Goal: Information Seeking & Learning: Learn about a topic

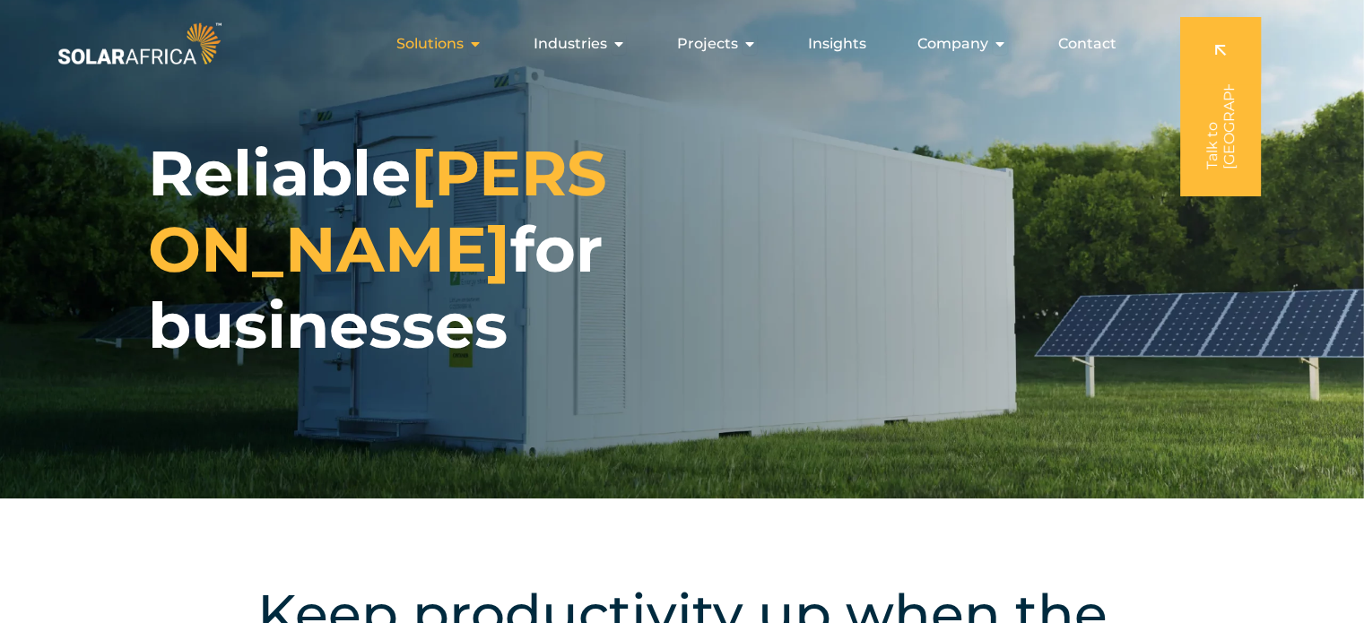
click at [475, 39] on icon "Menu" at bounding box center [475, 44] width 14 height 14
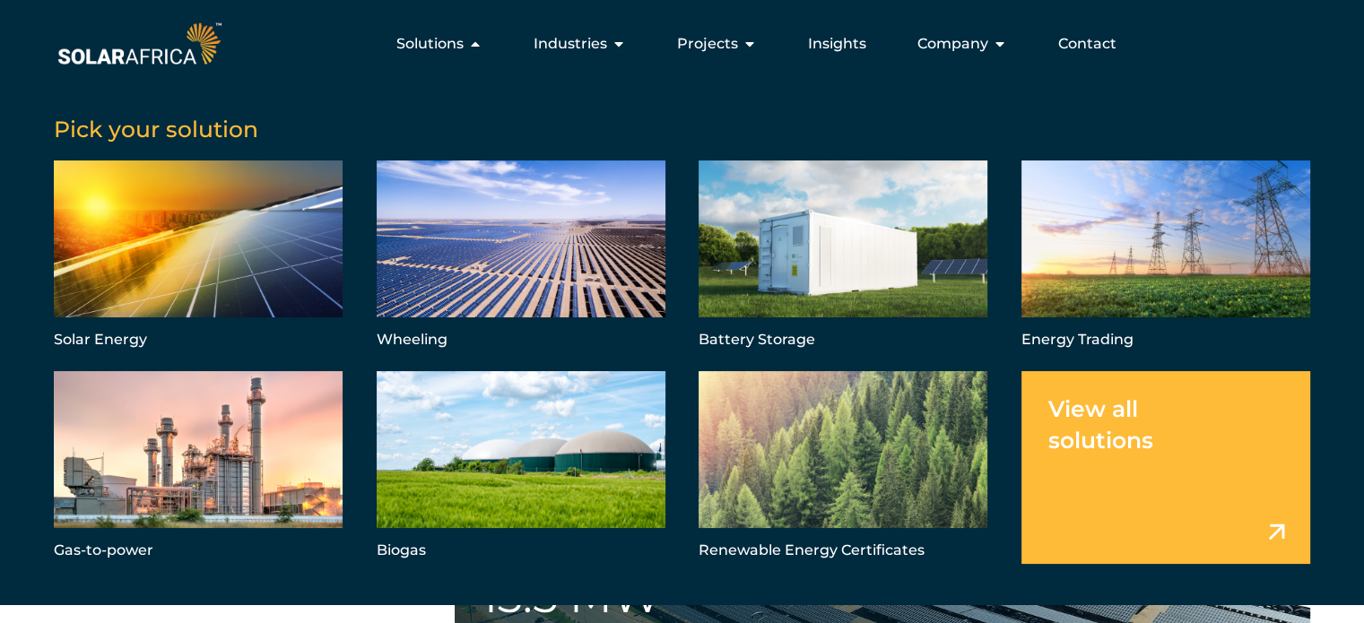
scroll to position [2690, 0]
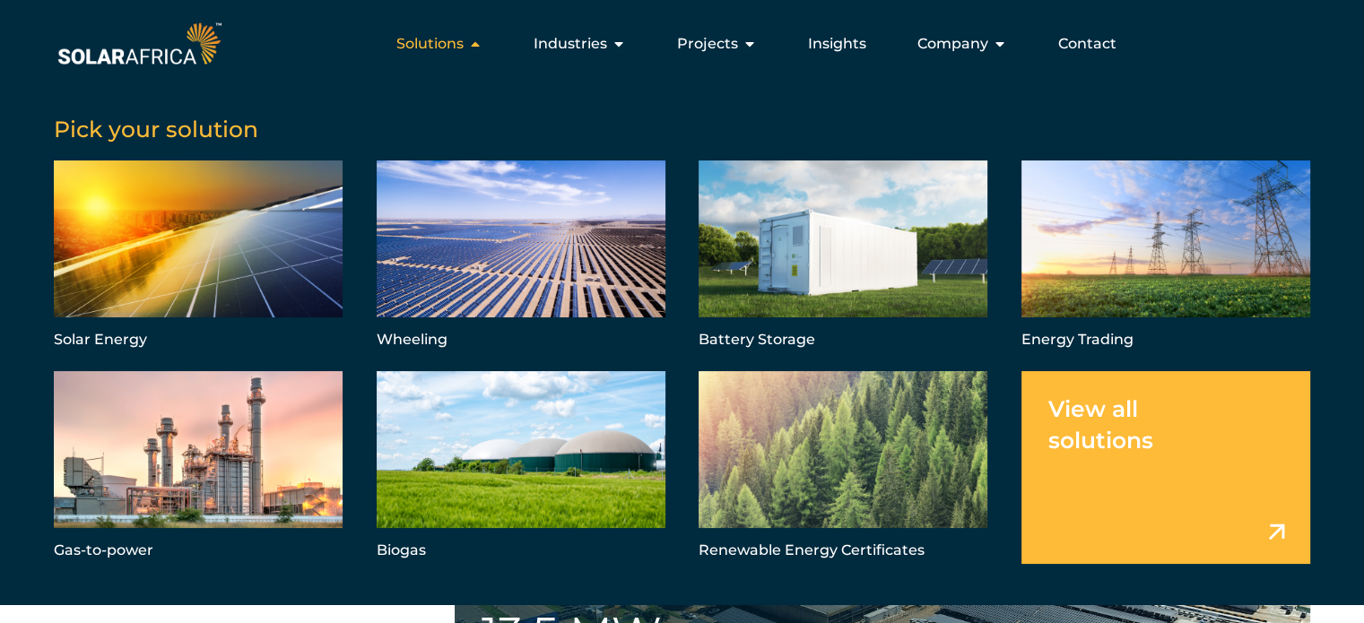
click at [482, 38] on icon "Menu" at bounding box center [475, 44] width 14 height 14
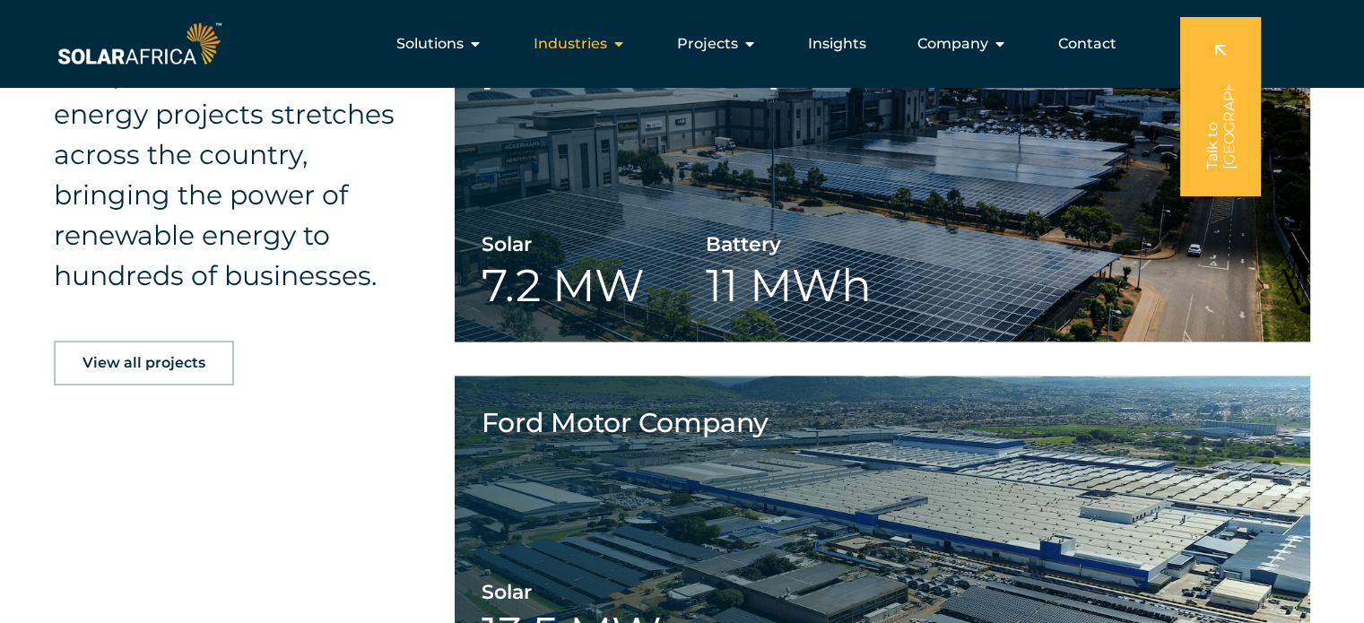
click at [613, 42] on div "Industries Close Industries Open Industries" at bounding box center [579, 44] width 121 height 36
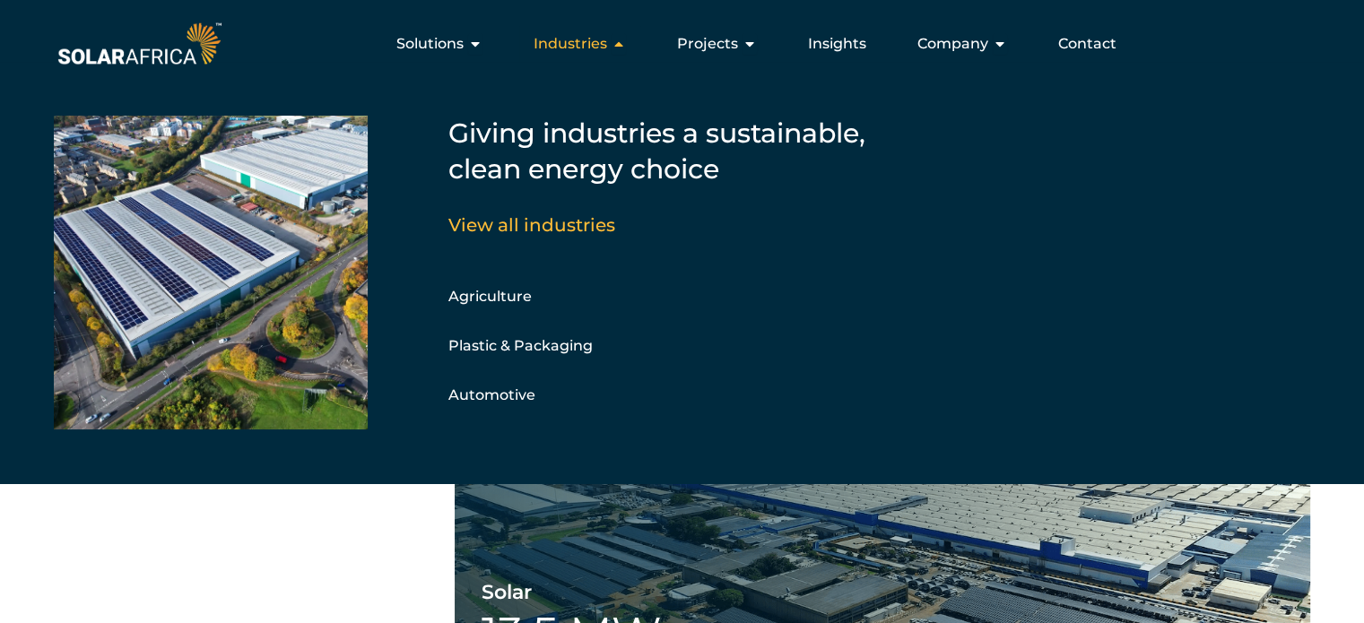
click at [613, 42] on div "Industries Close Industries Open Industries" at bounding box center [579, 44] width 121 height 36
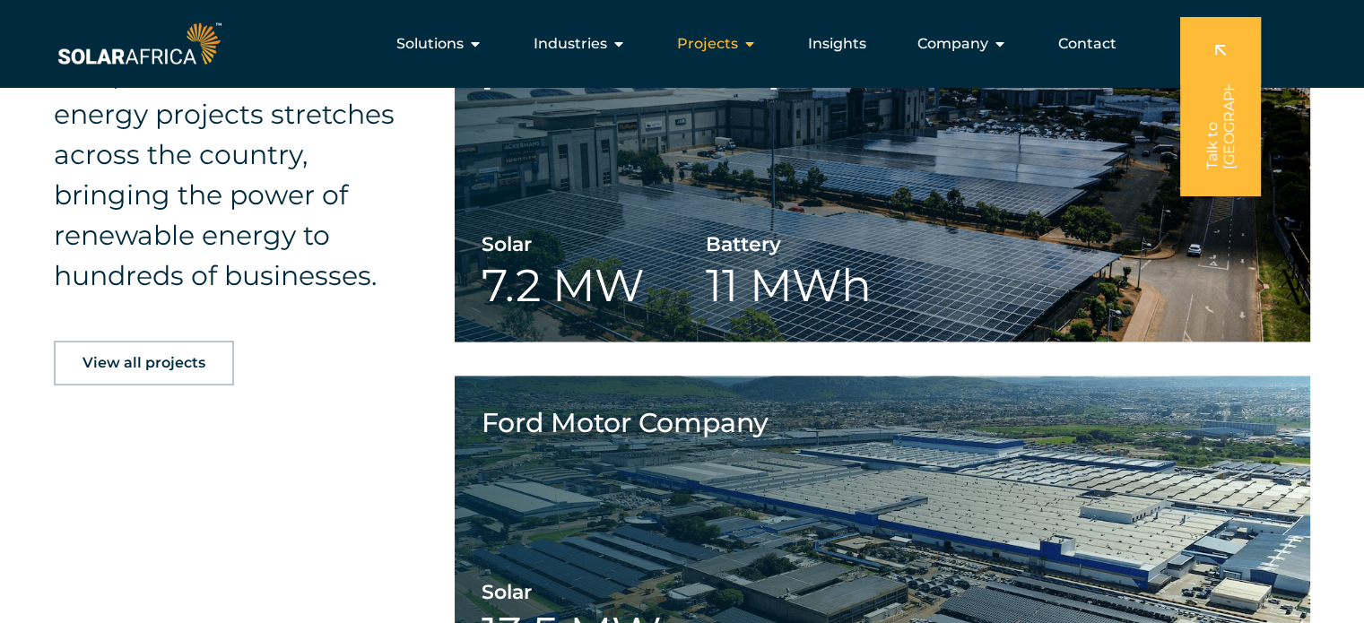
click at [734, 37] on span "Projects" at bounding box center [707, 44] width 61 height 22
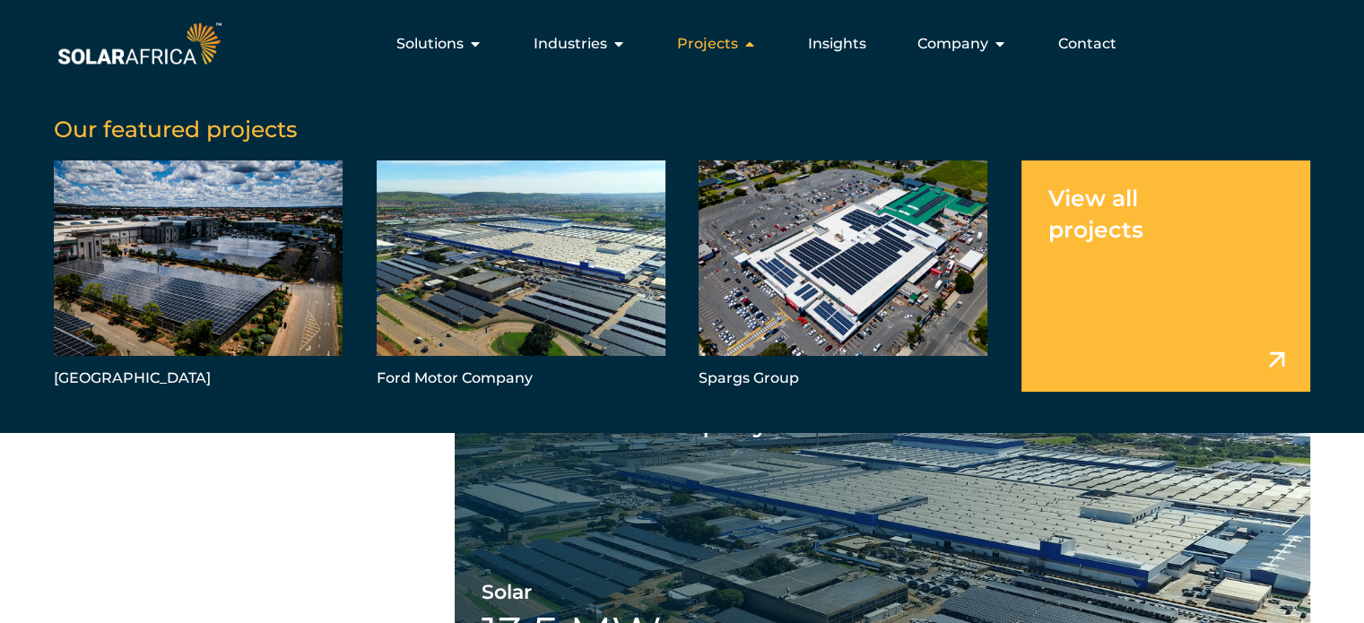
click at [734, 37] on span "Projects" at bounding box center [707, 44] width 61 height 22
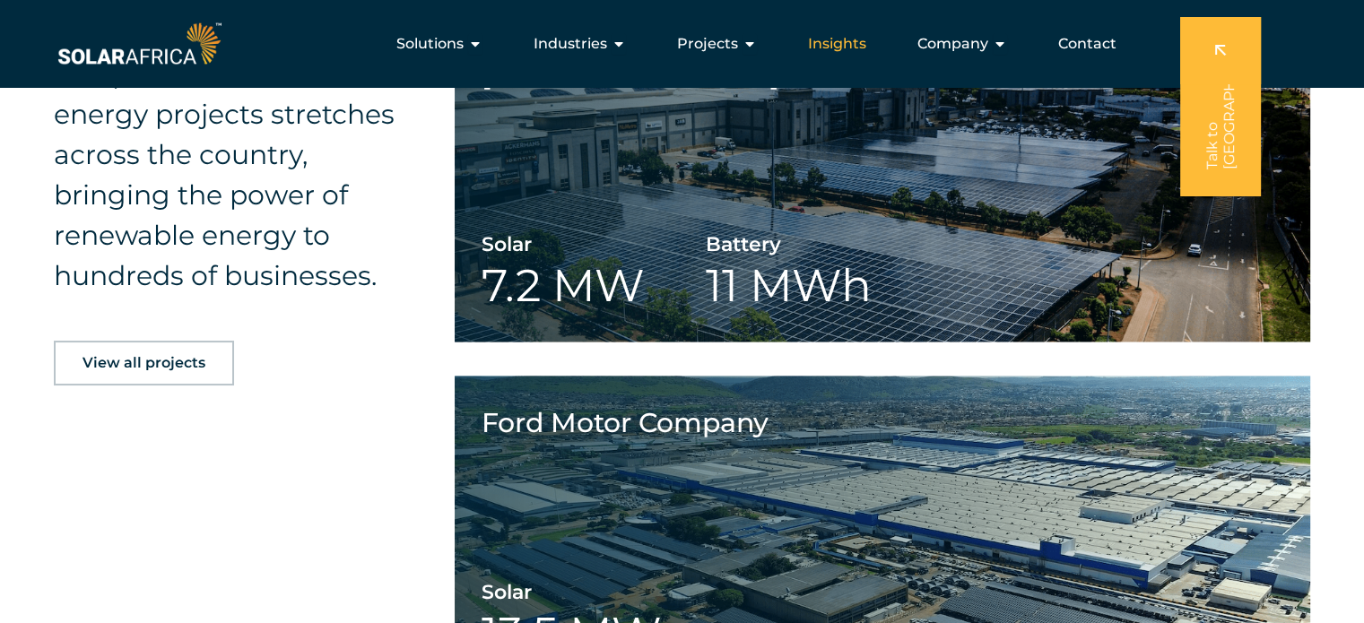
click at [861, 47] on span "Insights" at bounding box center [837, 44] width 58 height 22
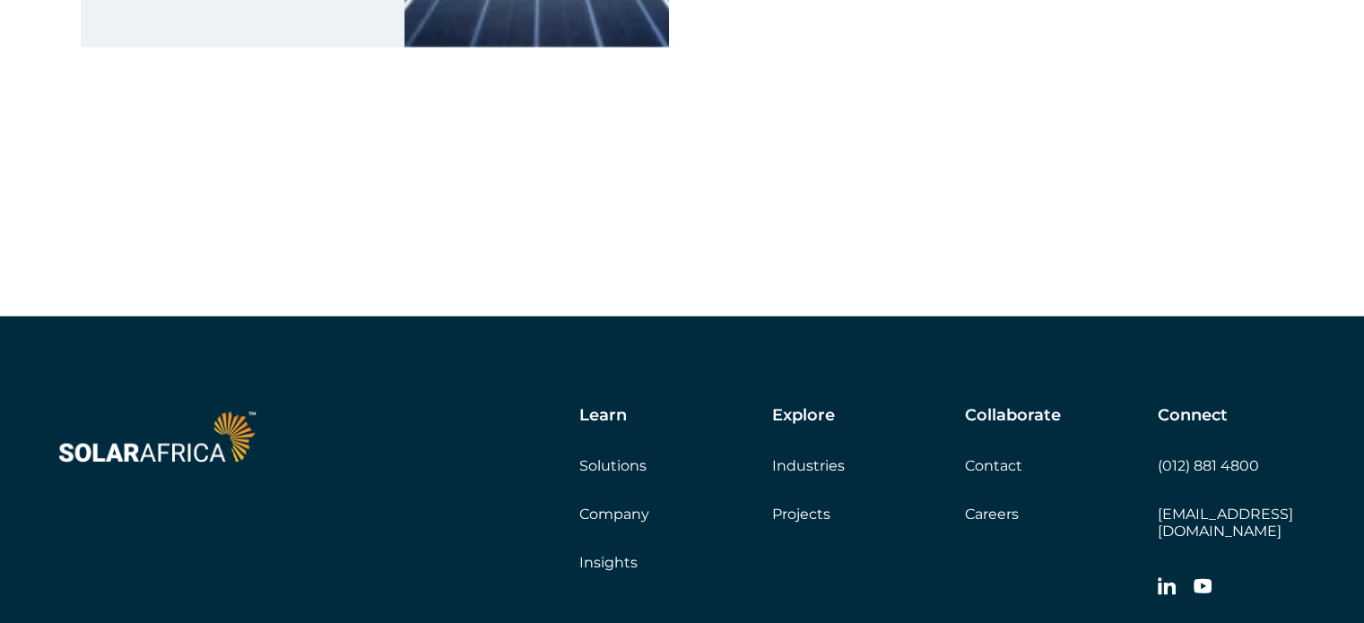
scroll to position [12014, 0]
